Goal: Information Seeking & Learning: Learn about a topic

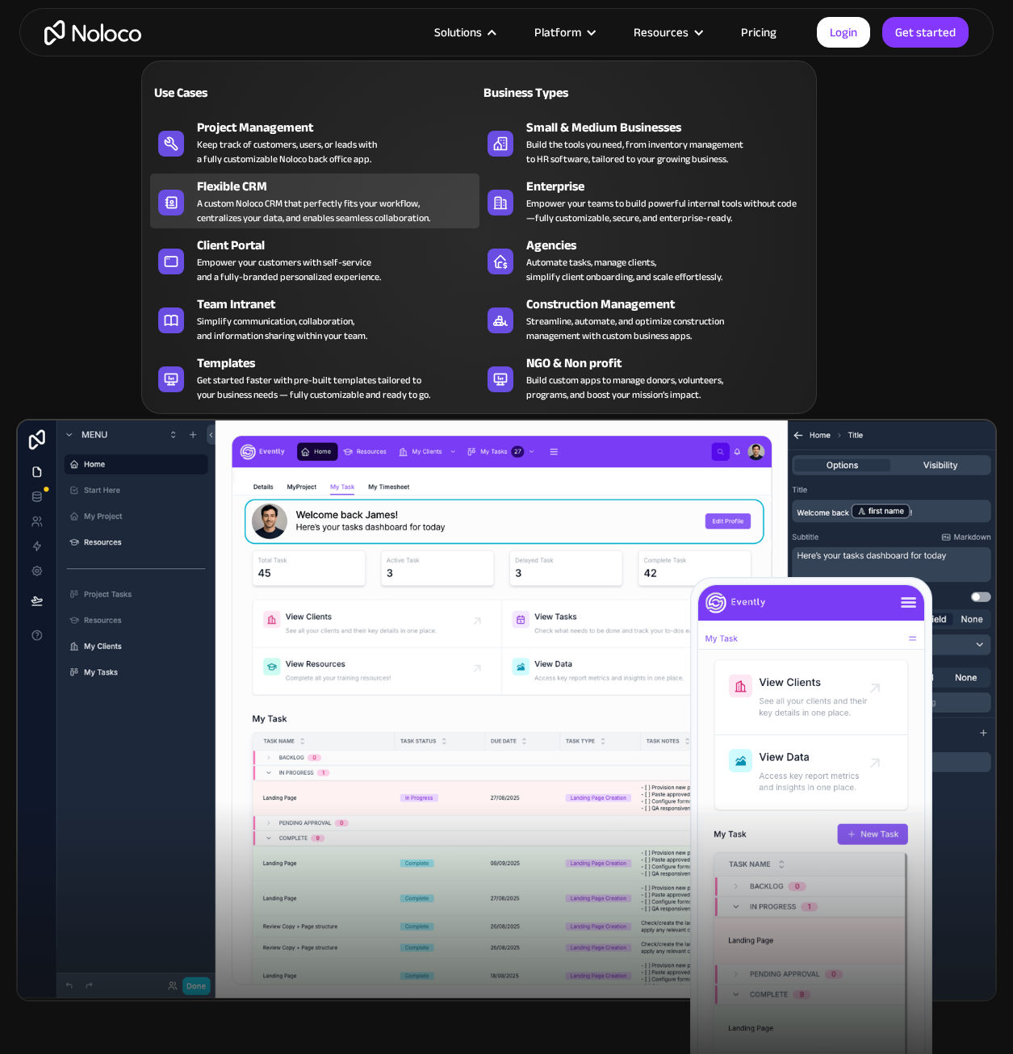
click at [358, 207] on div "A custom Noloco CRM that perfectly fits your workflow, centralizes your data, a…" at bounding box center [313, 210] width 233 height 29
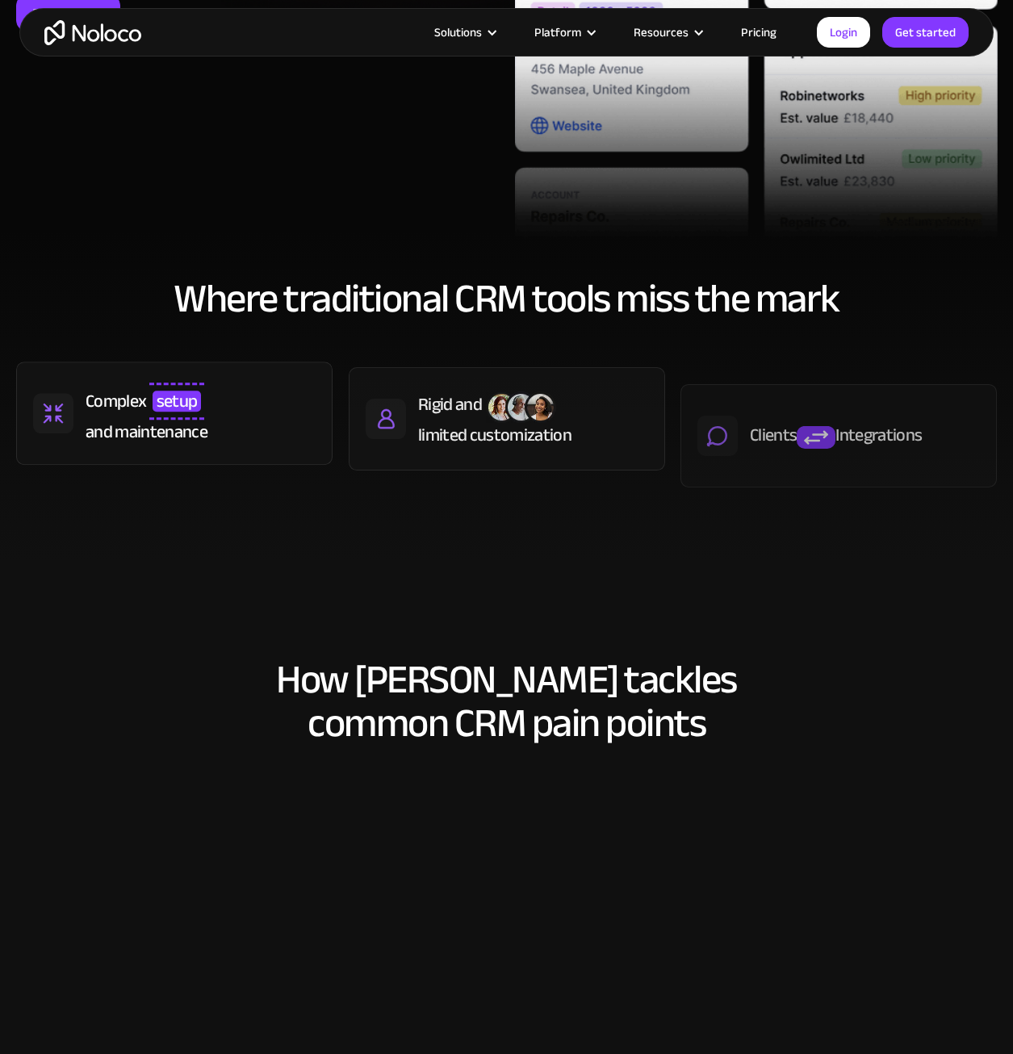
scroll to position [565, 0]
